Goal: Find specific page/section: Find specific page/section

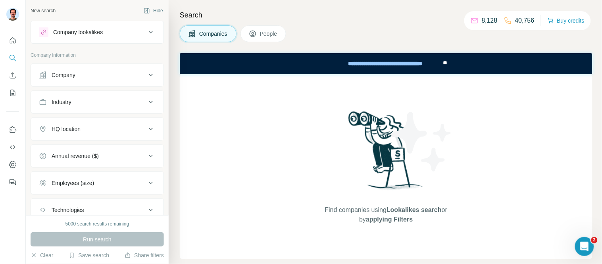
click at [94, 75] on div "Company" at bounding box center [92, 75] width 107 height 8
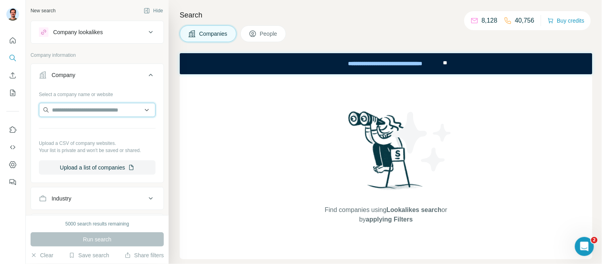
click at [89, 112] on input "text" at bounding box center [97, 110] width 117 height 14
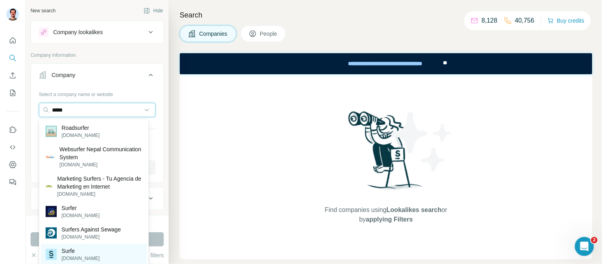
type input "*****"
click at [72, 253] on p "Surfe" at bounding box center [81, 251] width 38 height 8
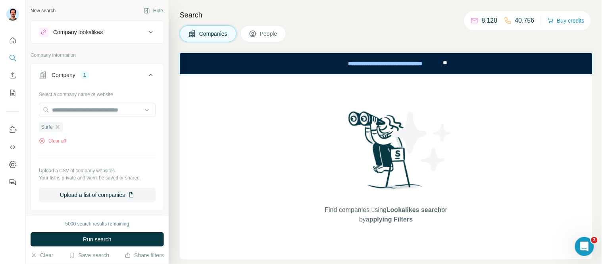
click at [101, 241] on span "Run search" at bounding box center [97, 239] width 29 height 8
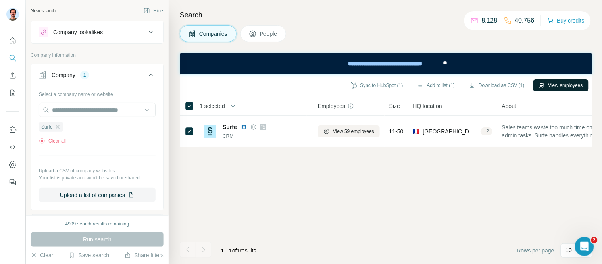
click at [571, 88] on button "View employees" at bounding box center [561, 85] width 55 height 12
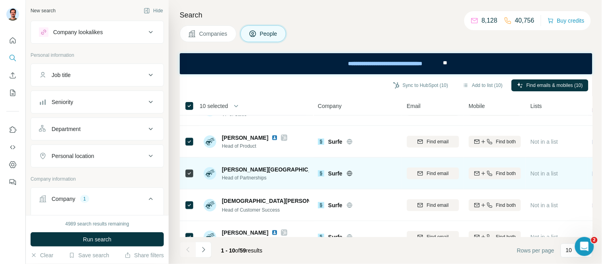
scroll to position [132, 0]
